Goal: Task Accomplishment & Management: Manage account settings

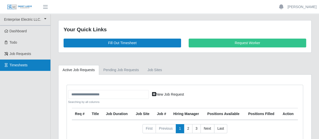
click at [17, 68] on link "Timesheets" at bounding box center [25, 64] width 50 height 11
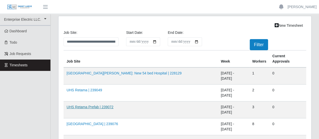
click at [84, 105] on link "UHS Retama Prefab | 239072" at bounding box center [89, 107] width 47 height 4
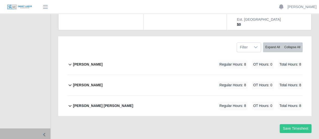
click at [83, 62] on b "[PERSON_NAME]" at bounding box center [87, 64] width 29 height 5
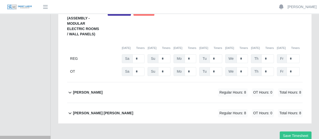
scroll to position [170, 0]
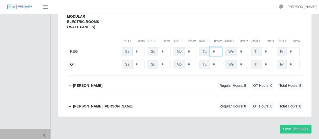
drag, startPoint x: 218, startPoint y: 38, endPoint x: 200, endPoint y: 37, distance: 17.4
click at [202, 47] on div "Tu *" at bounding box center [210, 51] width 23 height 9
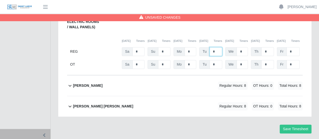
type input "*"
click at [91, 83] on b "Pablo Hernandez" at bounding box center [87, 85] width 29 height 5
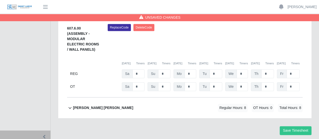
scroll to position [265, 0]
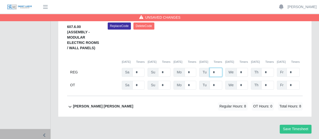
drag, startPoint x: 215, startPoint y: 57, endPoint x: 207, endPoint y: 57, distance: 8.1
click at [207, 68] on div "Tu *" at bounding box center [210, 72] width 23 height 9
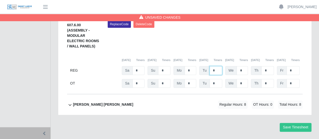
type input "*"
click at [118, 102] on b "Victor Francisco Garcias Perez" at bounding box center [103, 104] width 60 height 5
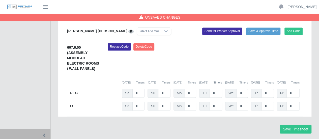
scroll to position [362, 0]
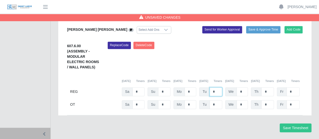
drag, startPoint x: 213, startPoint y: 76, endPoint x: 210, endPoint y: 78, distance: 4.1
click at [210, 87] on input "*" at bounding box center [215, 91] width 13 height 9
type input "*"
click at [290, 123] on button "Save Timesheet" at bounding box center [295, 127] width 32 height 9
